Goal: Task Accomplishment & Management: Manage account settings

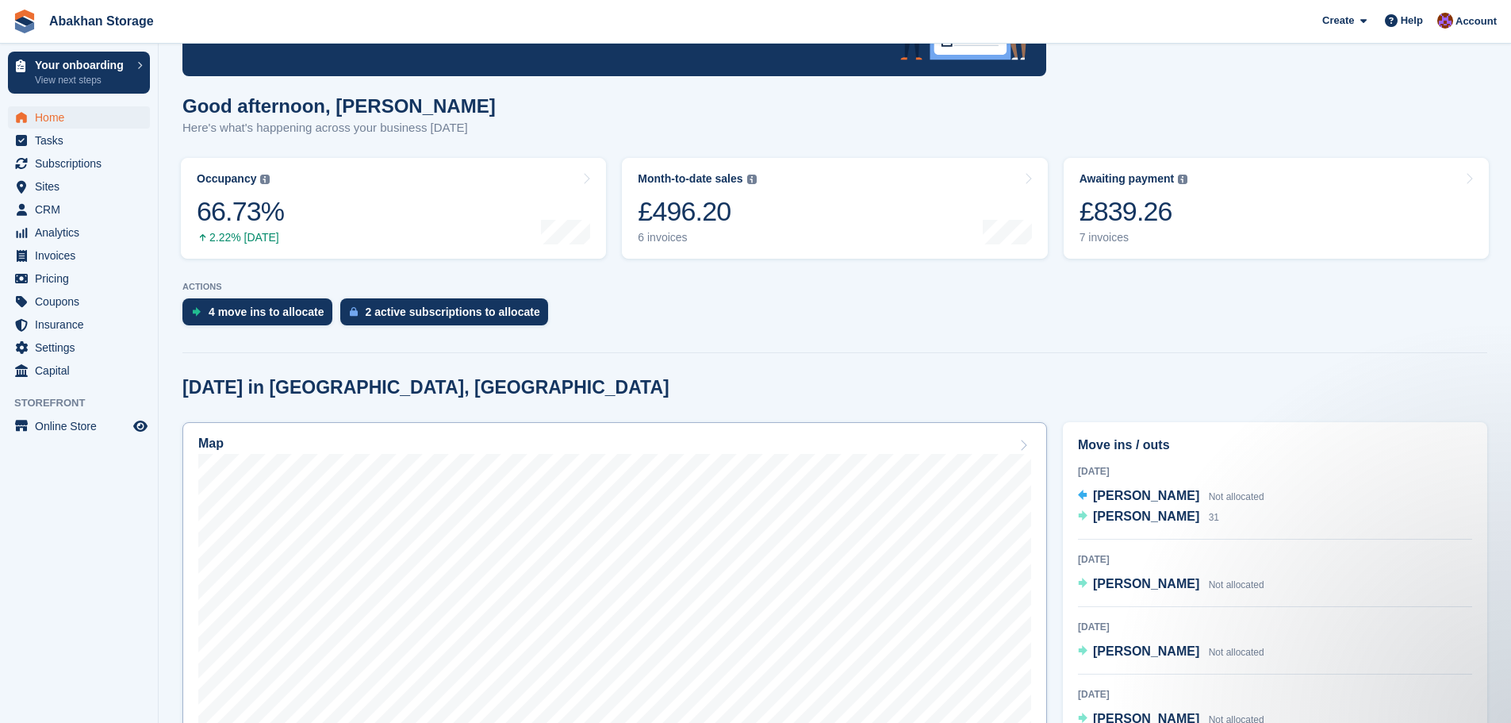
scroll to position [397, 0]
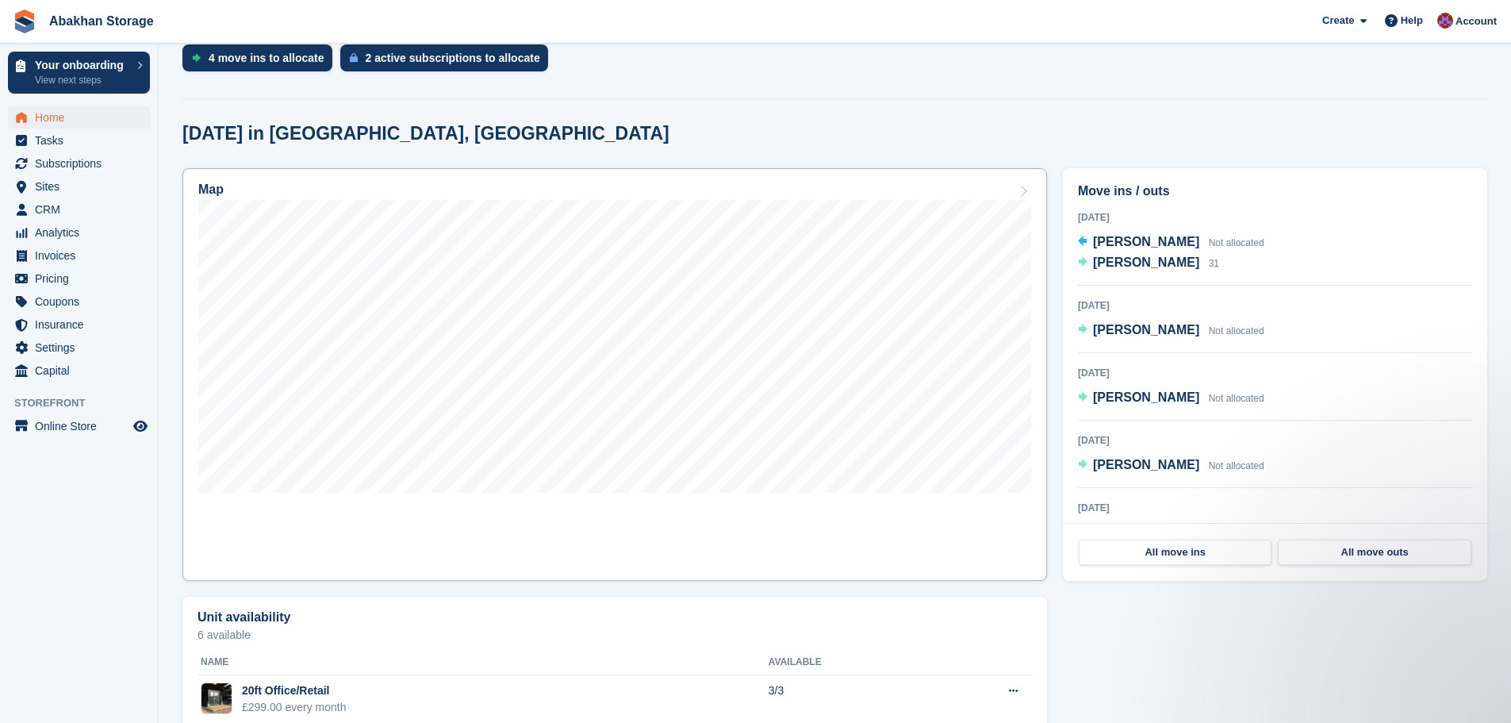
click at [758, 530] on link "Map" at bounding box center [614, 374] width 865 height 412
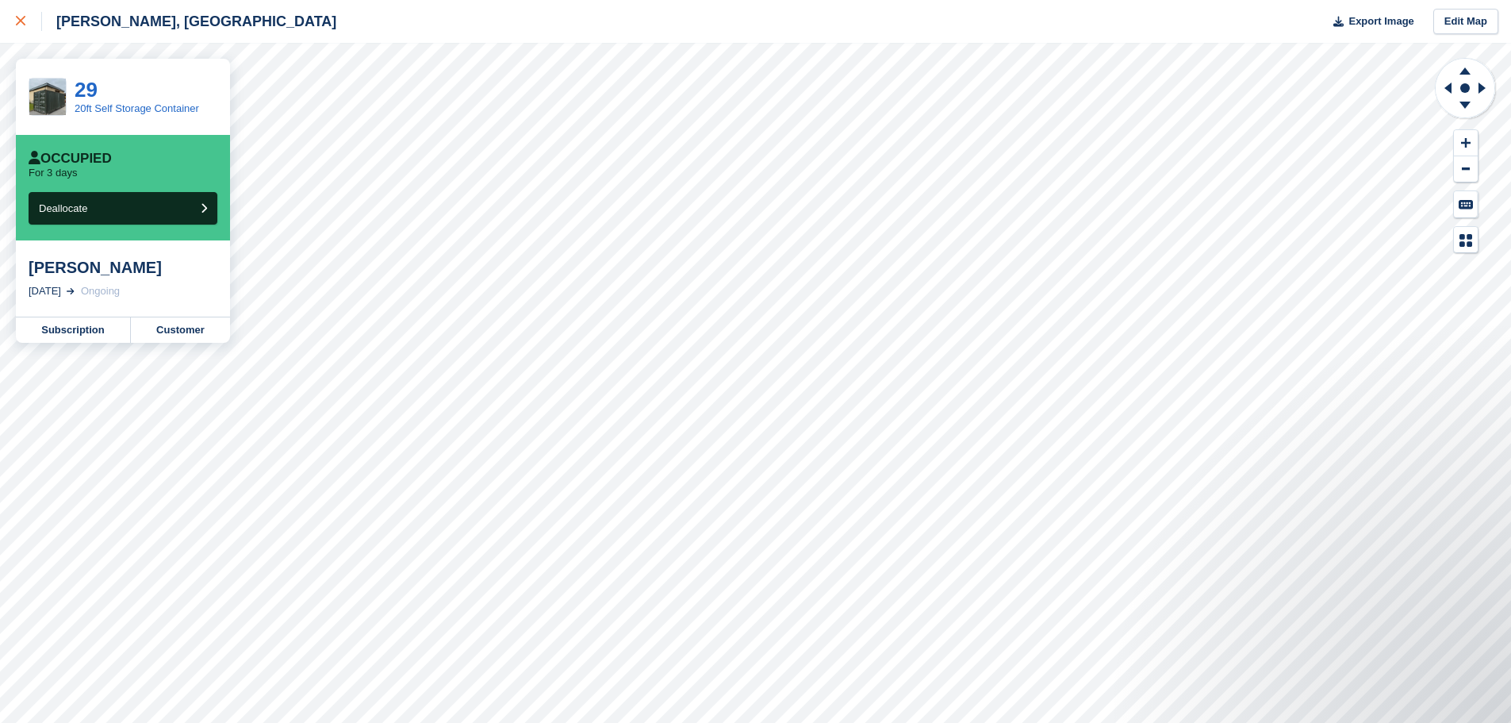
click at [20, 25] on icon at bounding box center [21, 21] width 10 height 10
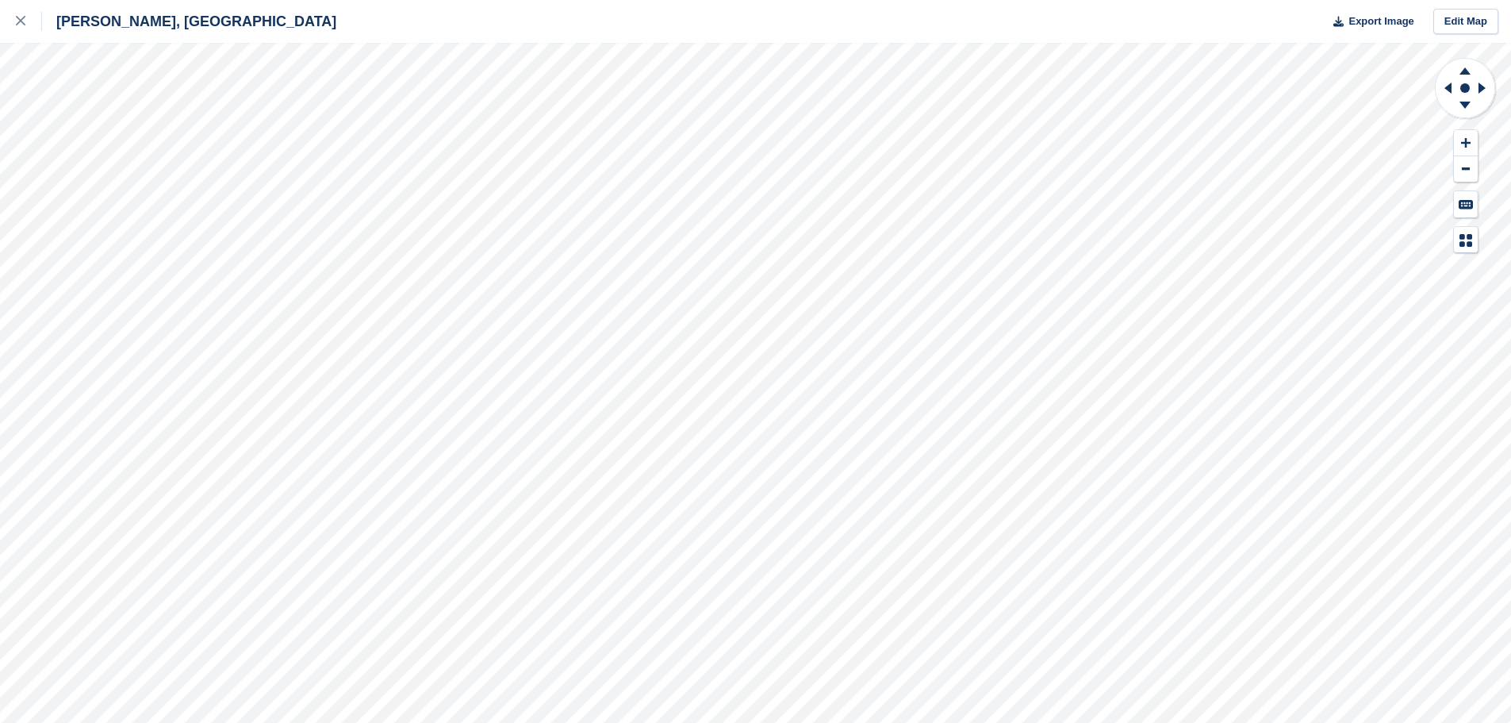
click at [1467, 121] on div at bounding box center [1465, 155] width 63 height 196
click at [1456, 125] on div at bounding box center [1465, 155] width 63 height 196
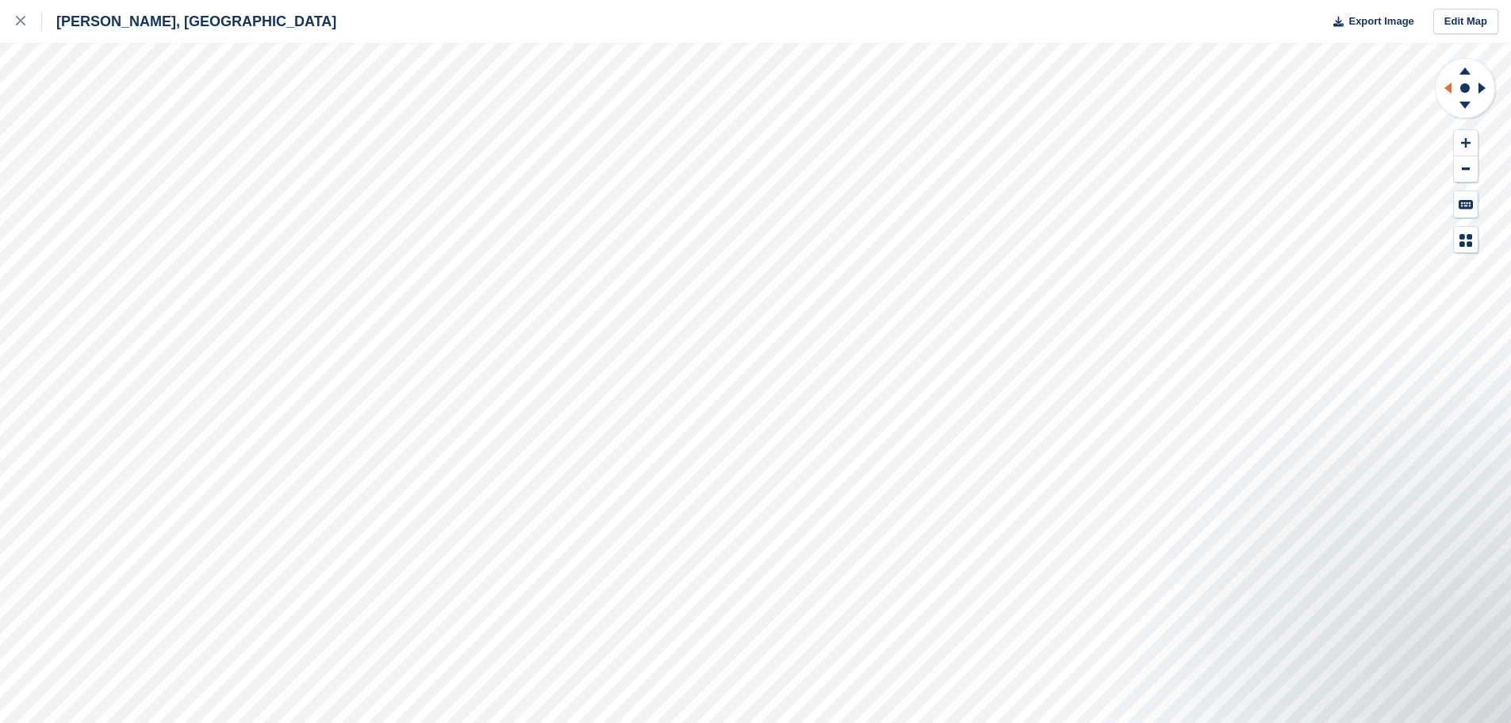
click at [1444, 92] on icon at bounding box center [1446, 87] width 20 height 41
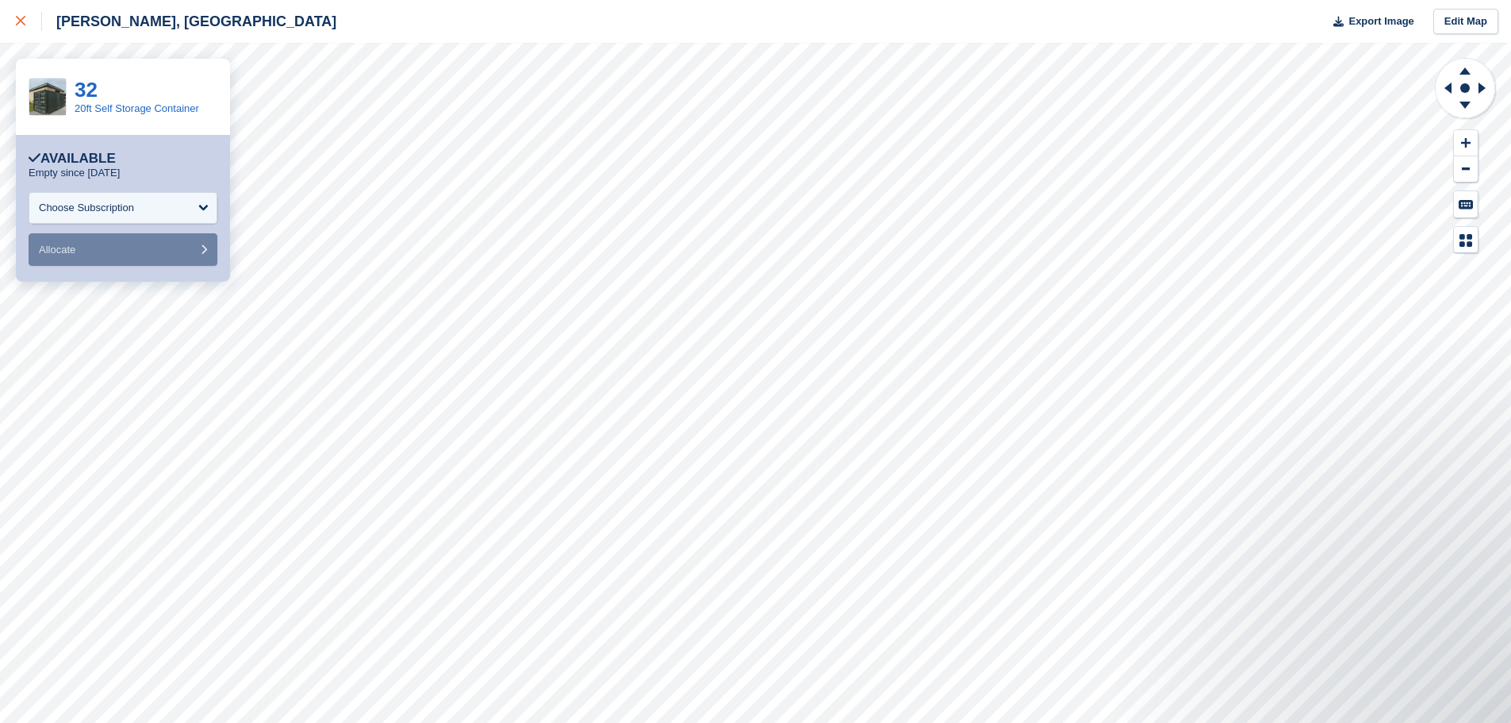
click at [9, 18] on link at bounding box center [21, 21] width 42 height 43
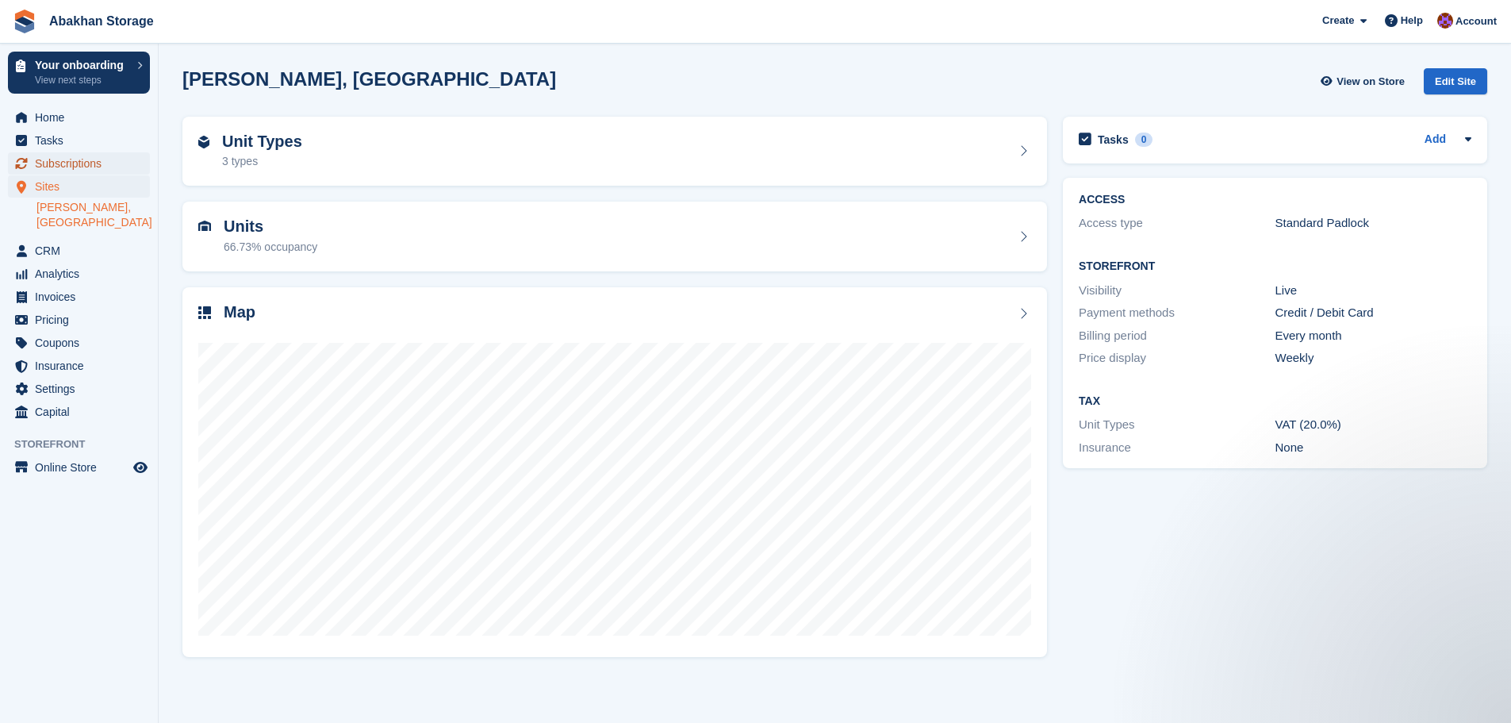
click at [83, 163] on span "Subscriptions" at bounding box center [82, 163] width 95 height 22
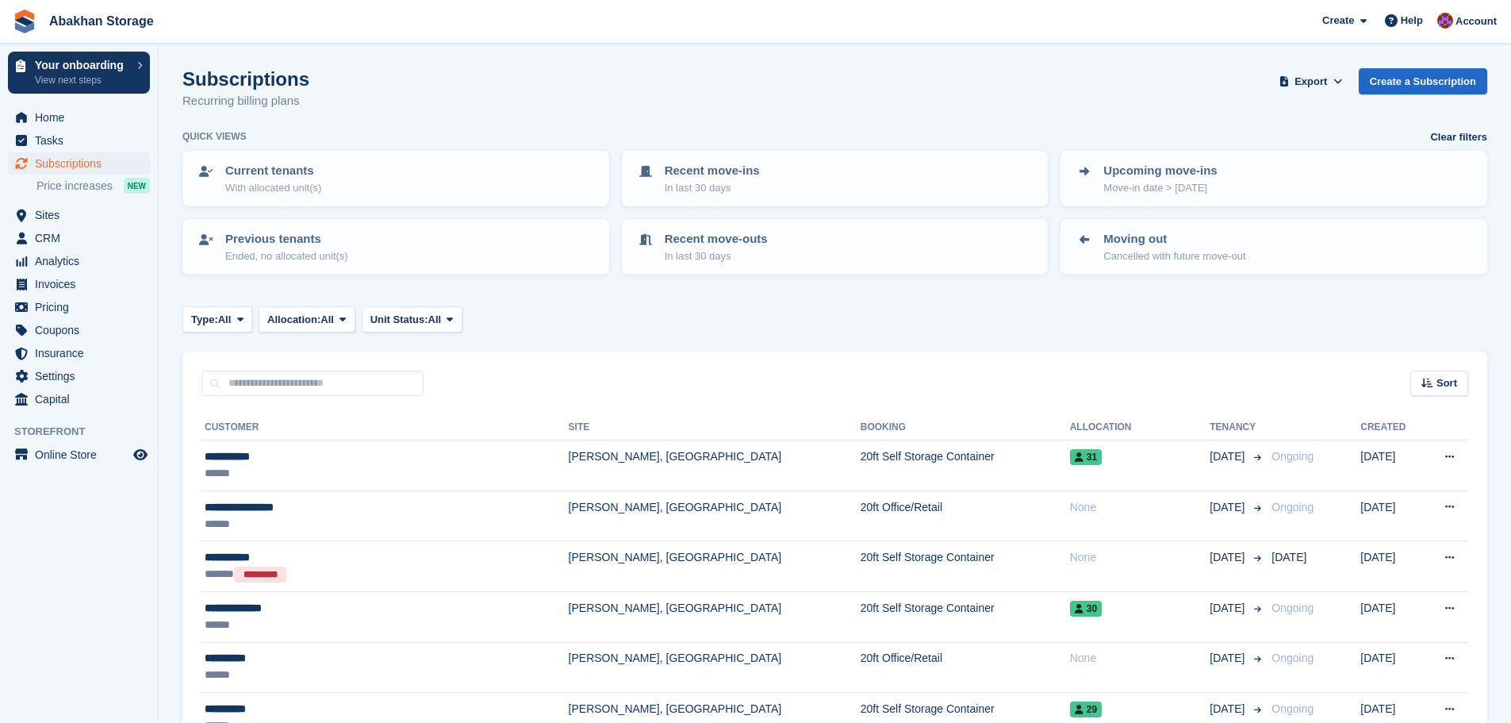
click at [1352, 79] on div "Export" at bounding box center [1314, 81] width 76 height 26
click at [1342, 79] on icon at bounding box center [1337, 81] width 9 height 10
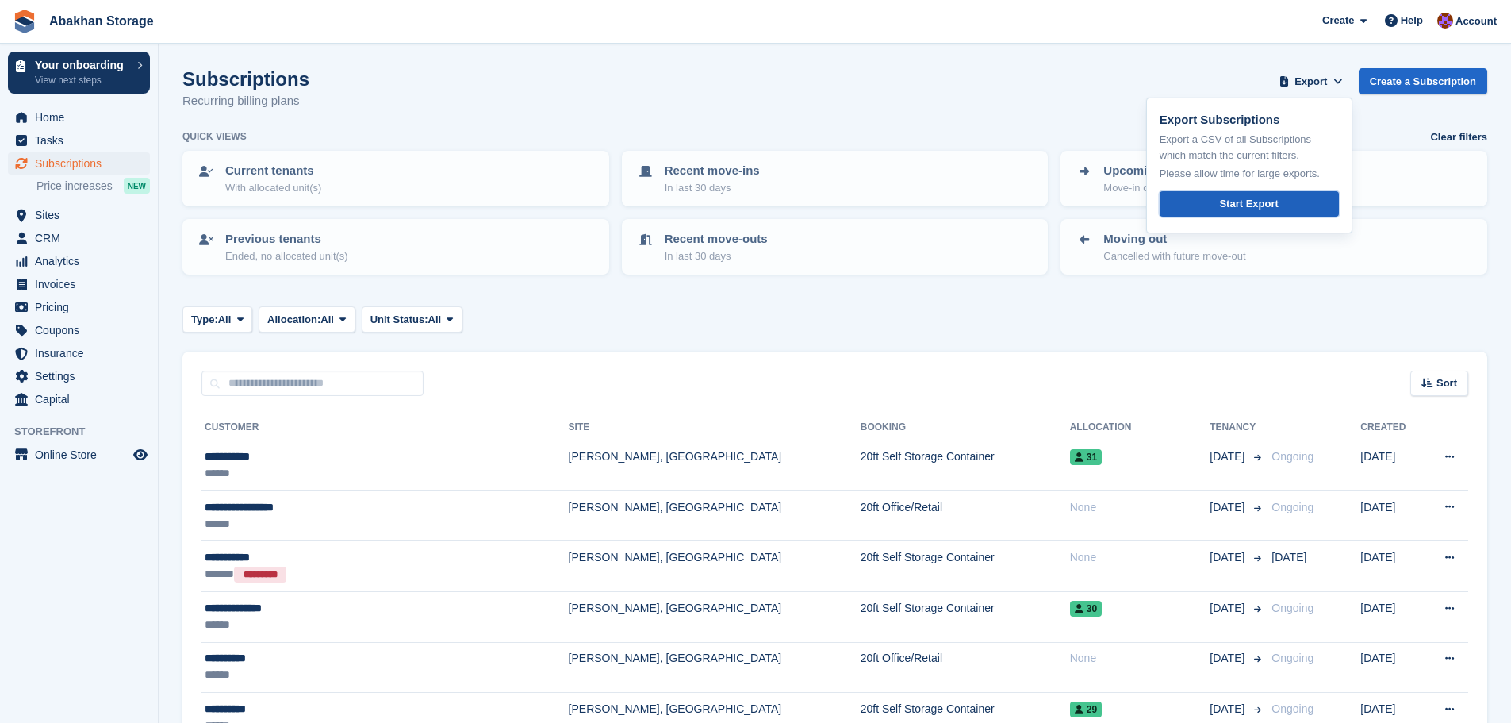
click at [1286, 207] on link "Start Export" at bounding box center [1249, 204] width 179 height 26
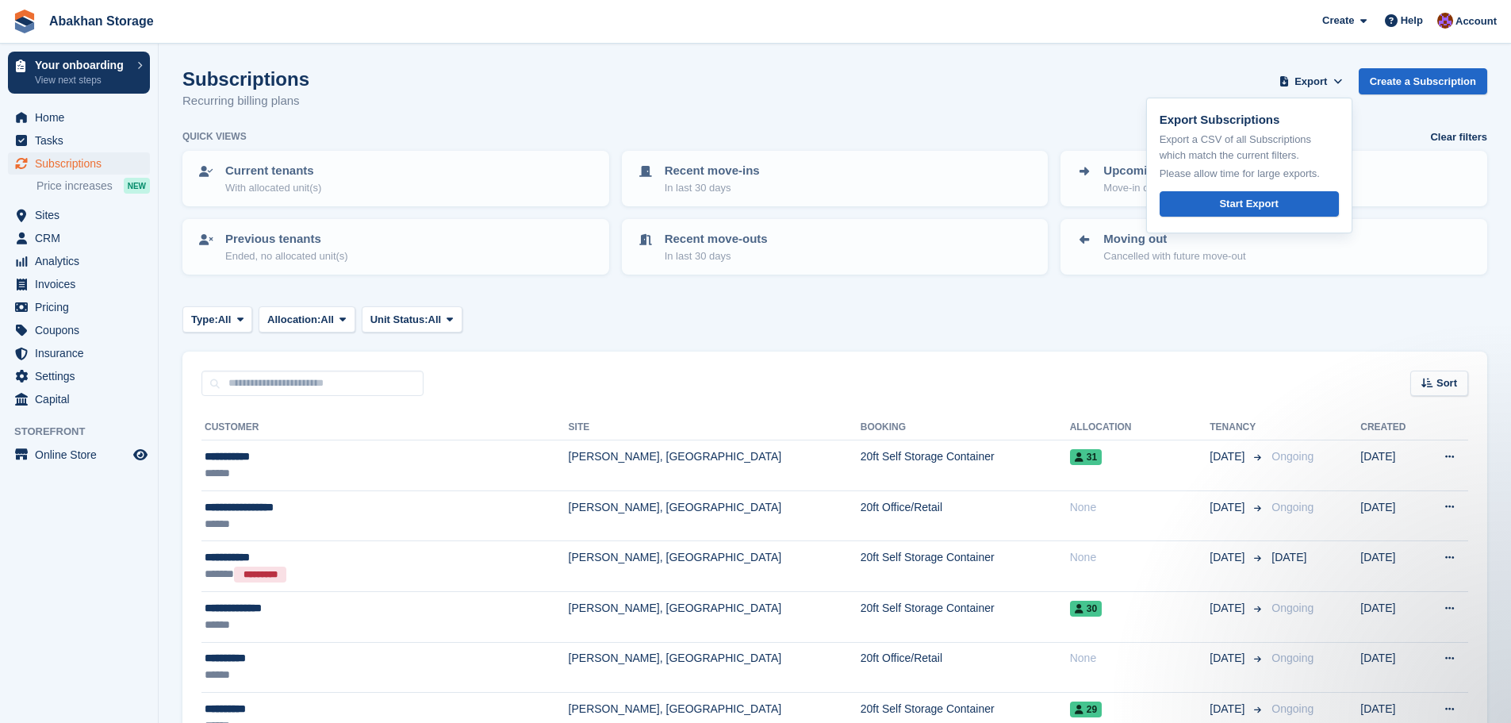
click at [907, 94] on div "Subscriptions Recurring billing plans Export Export Subscriptions Export a CSV …" at bounding box center [834, 98] width 1305 height 61
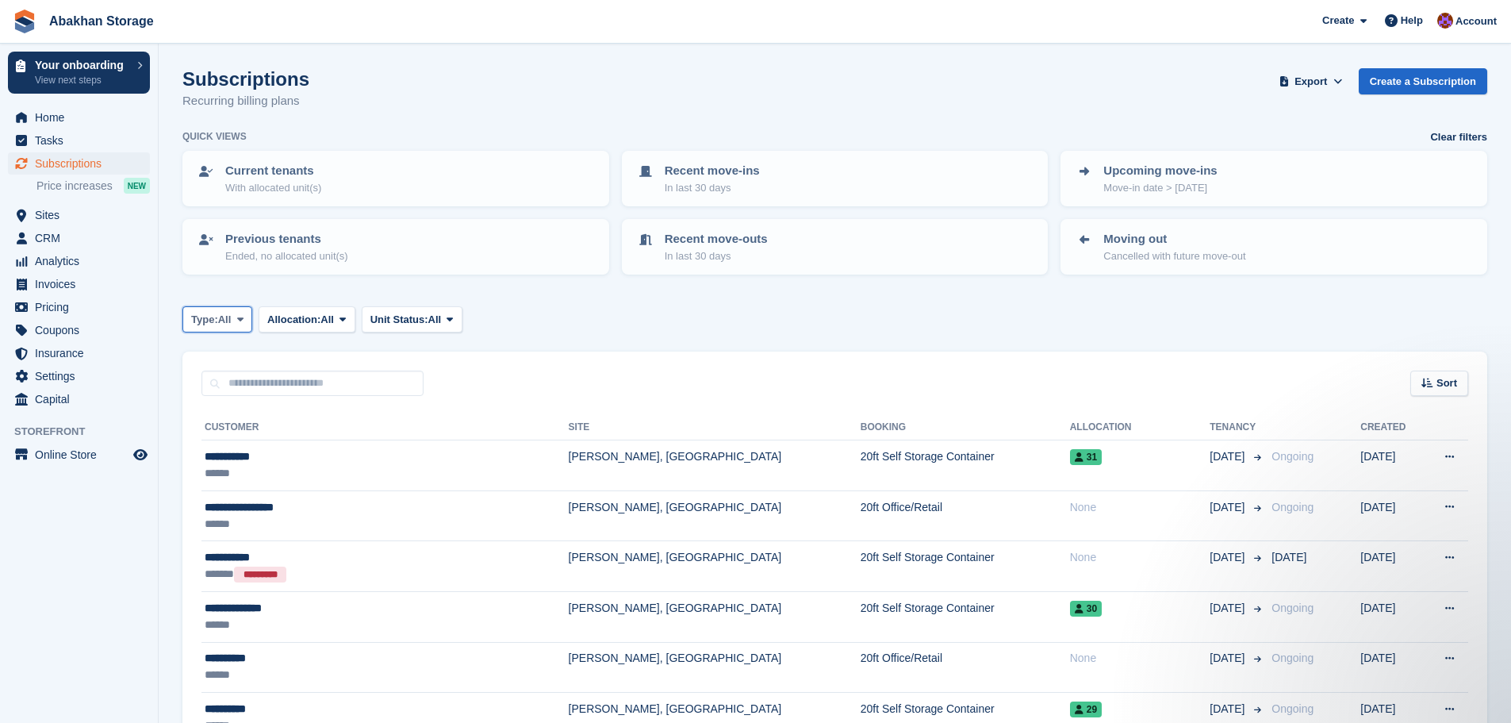
click at [228, 314] on span "All" at bounding box center [224, 320] width 13 height 16
click at [304, 332] on div "All Upcoming Previous Active Ending" at bounding box center [258, 412] width 152 height 160
click at [313, 319] on span "Allocation:" at bounding box center [293, 320] width 53 height 16
click at [385, 322] on span "Unit Status:" at bounding box center [399, 320] width 58 height 16
click at [420, 385] on link "Occupied" at bounding box center [438, 385] width 138 height 29
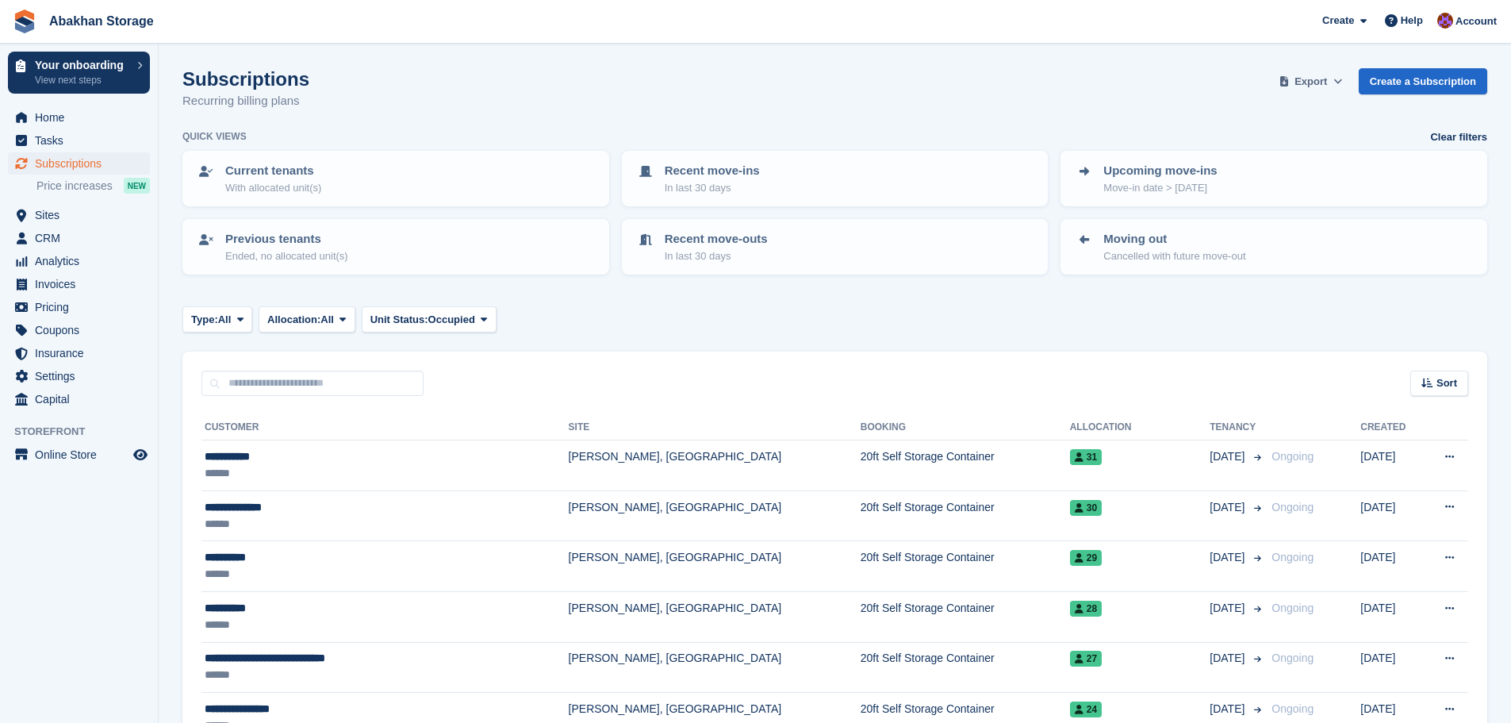
click at [1327, 79] on span "Export" at bounding box center [1311, 82] width 33 height 16
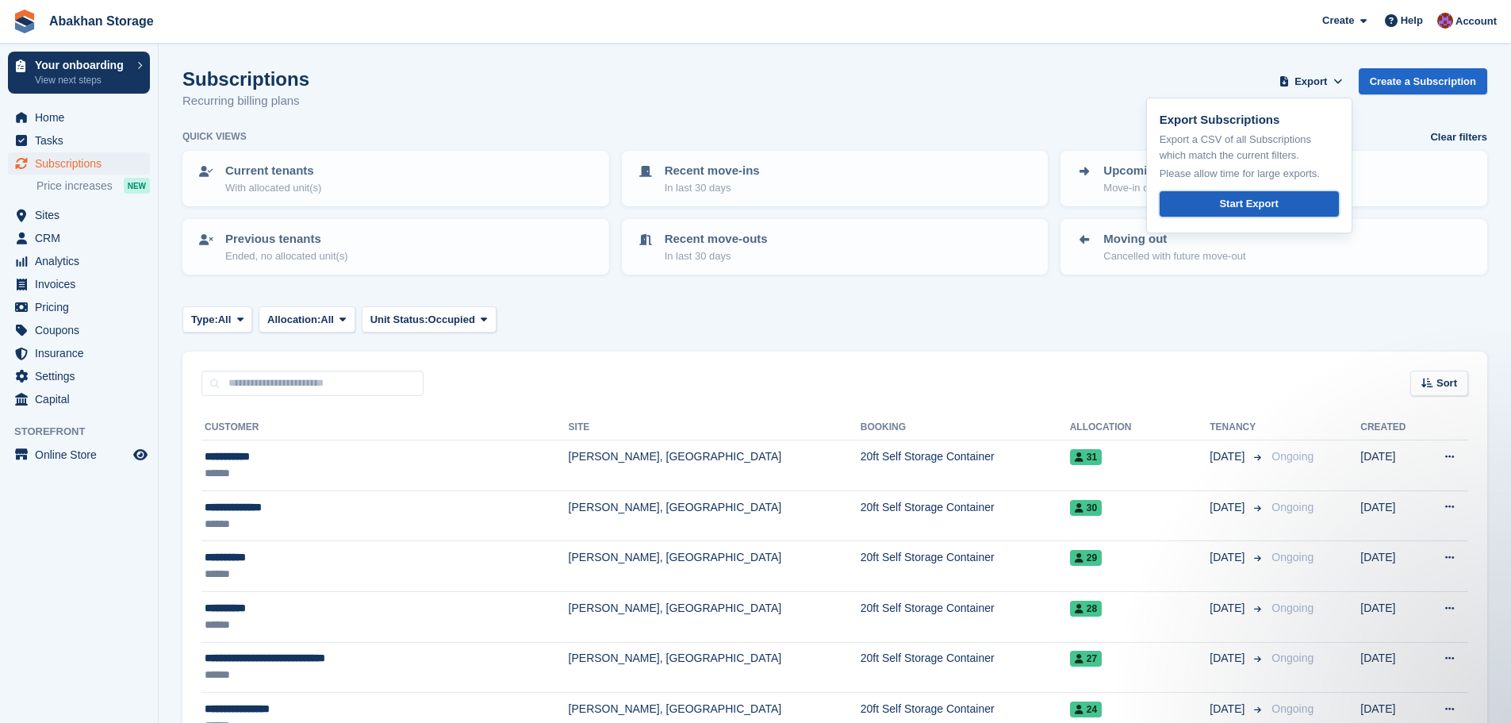
click at [1278, 206] on div "Start Export" at bounding box center [1248, 204] width 59 height 16
click at [60, 286] on span "Invoices" at bounding box center [82, 284] width 95 height 22
